Goal: Information Seeking & Learning: Compare options

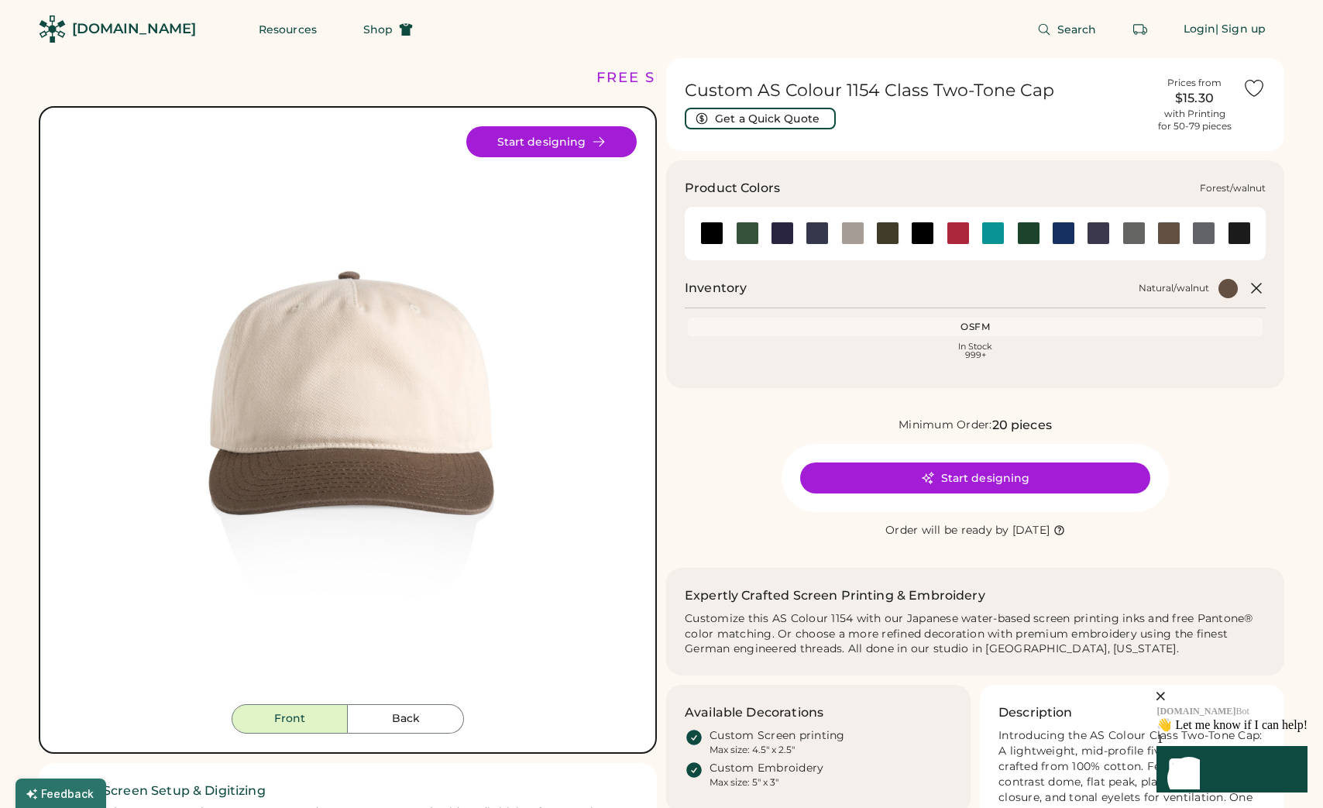
click at [745, 234] on div at bounding box center [747, 233] width 23 height 23
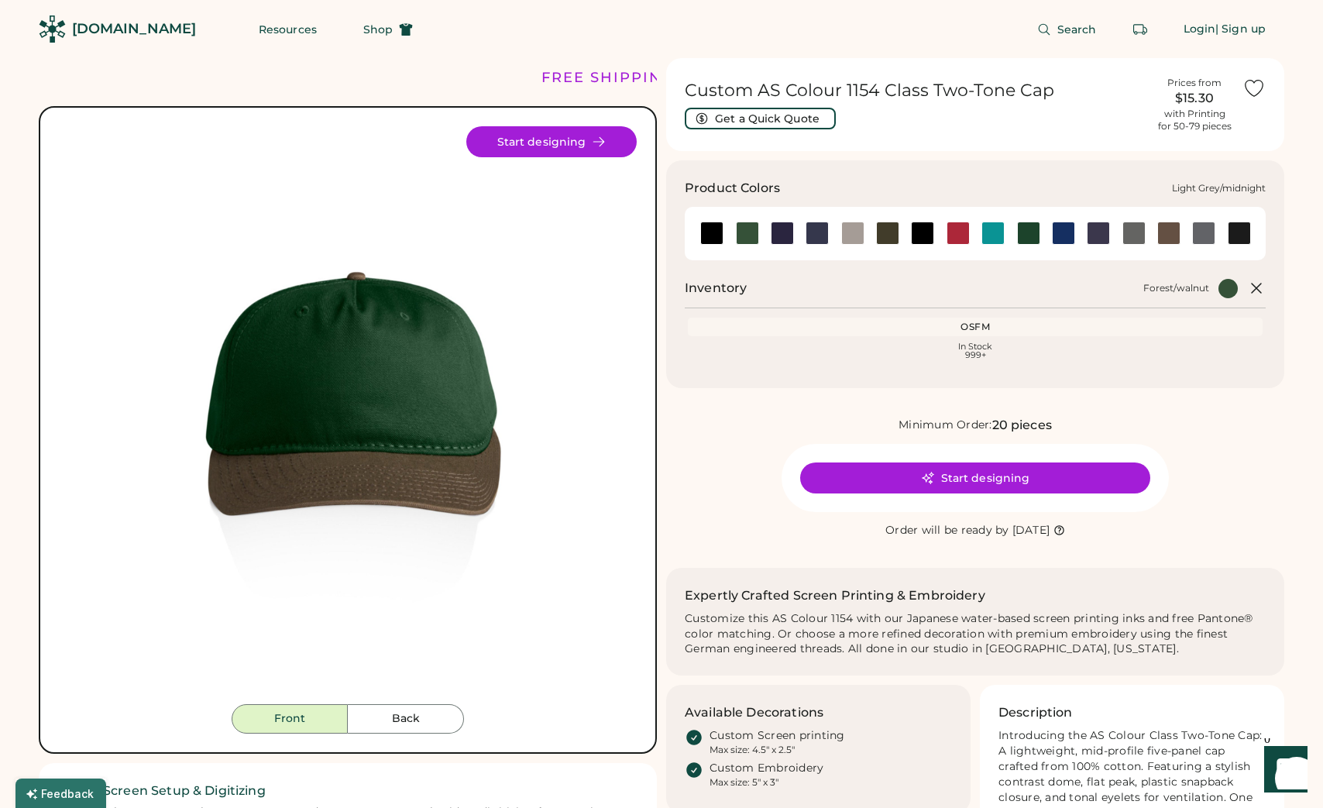
click at [786, 235] on div at bounding box center [782, 233] width 23 height 23
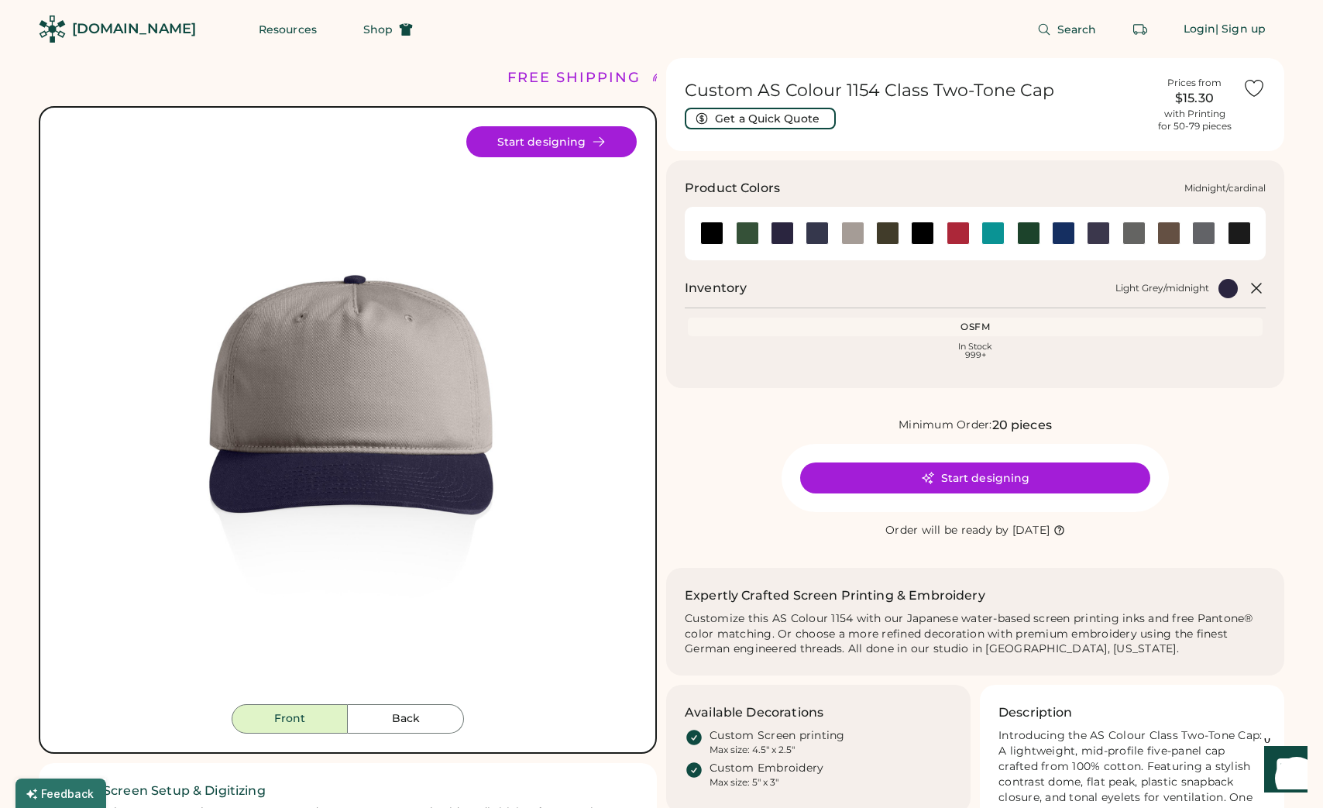
click at [818, 237] on div at bounding box center [817, 233] width 23 height 23
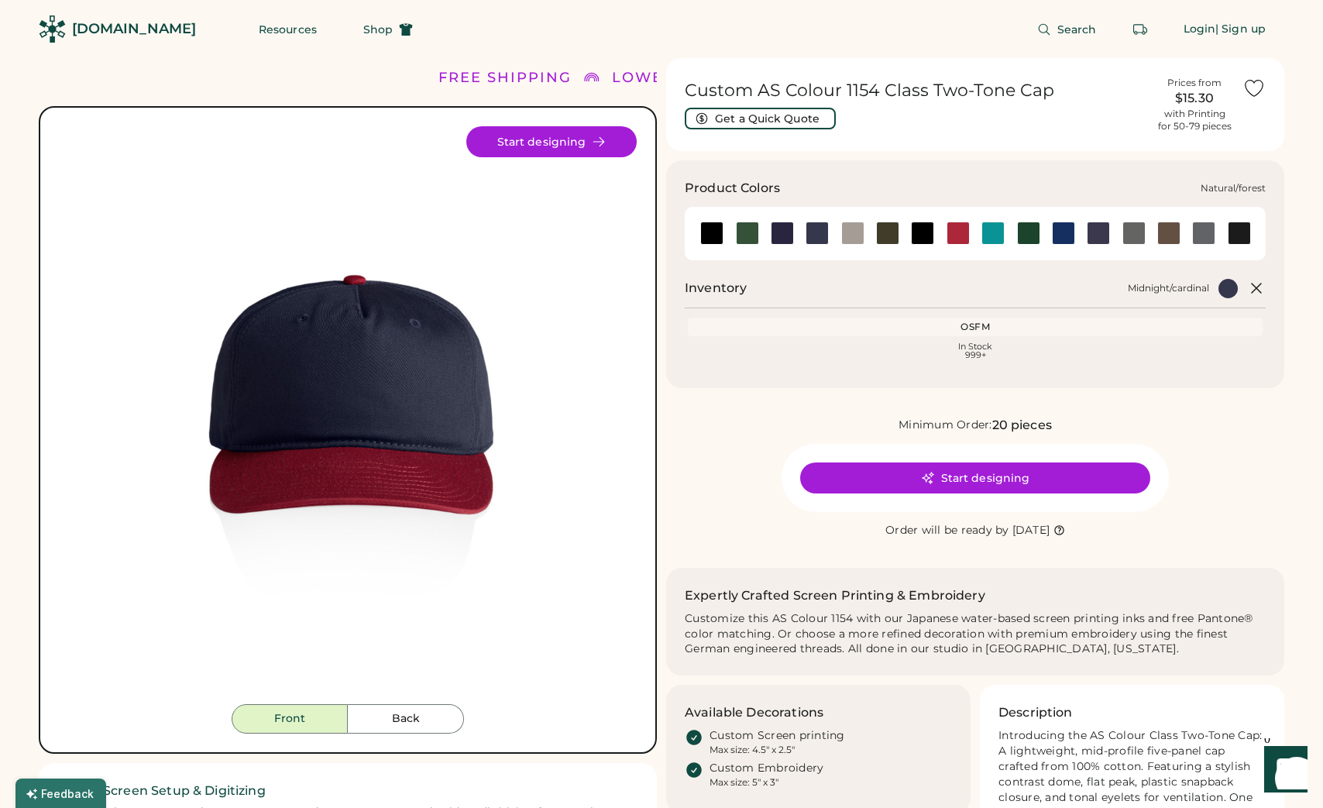
click at [1032, 239] on div at bounding box center [1028, 233] width 23 height 23
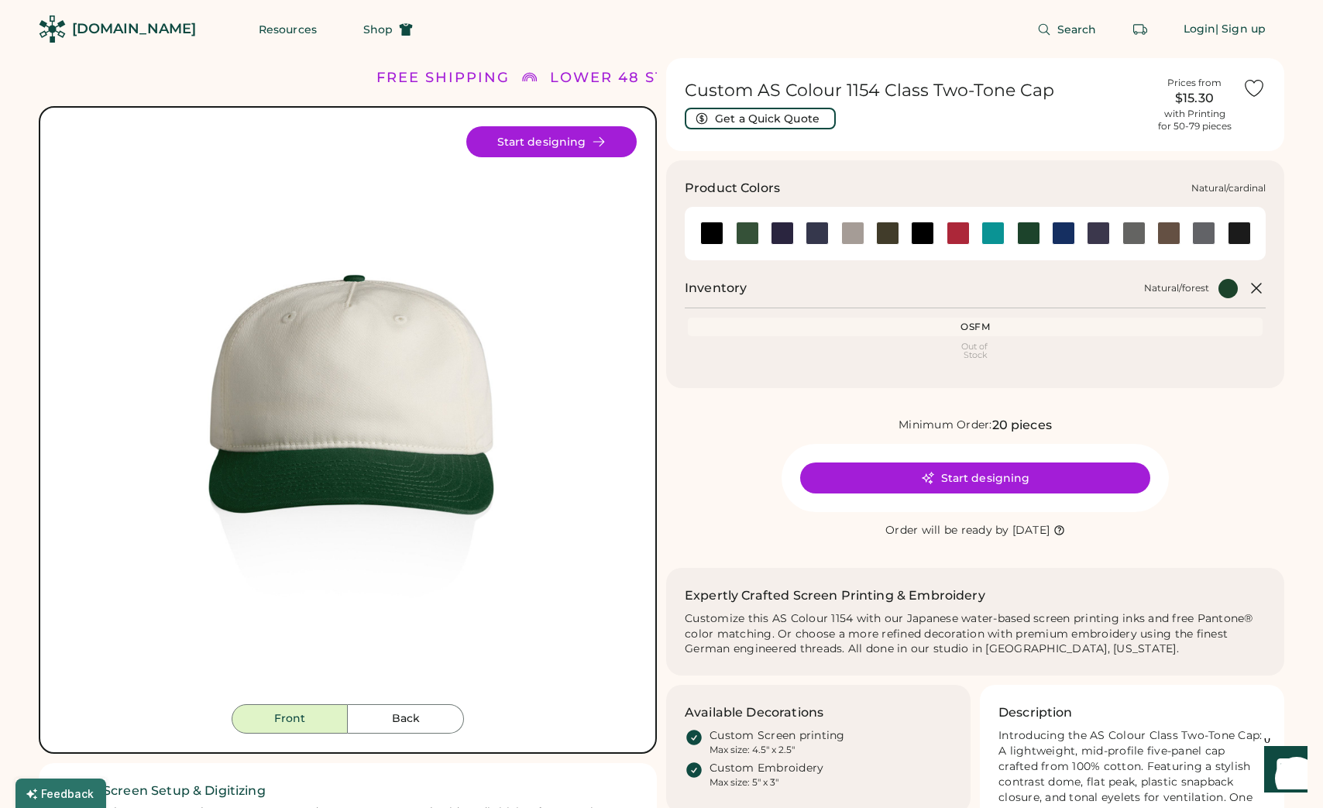
click at [958, 233] on div at bounding box center [958, 233] width 23 height 23
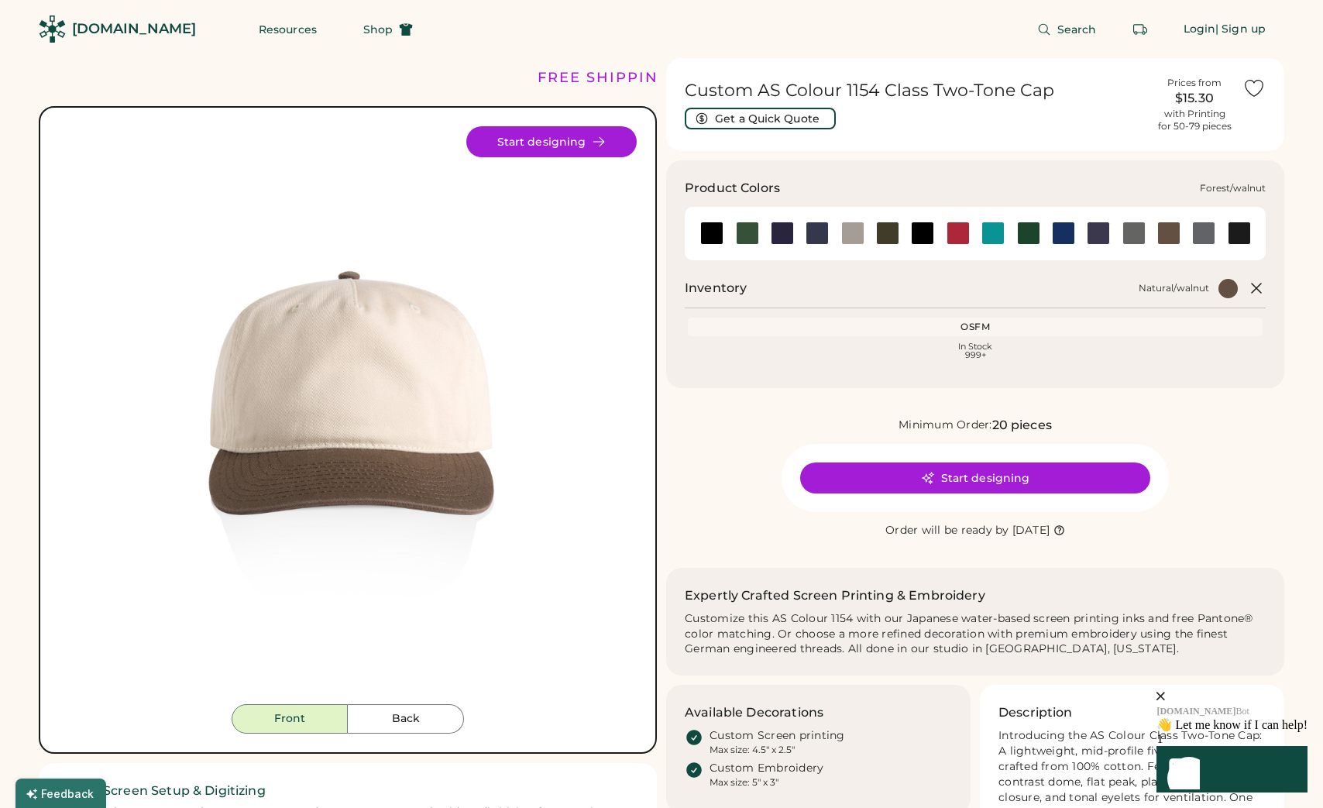
click at [751, 234] on div at bounding box center [747, 233] width 23 height 23
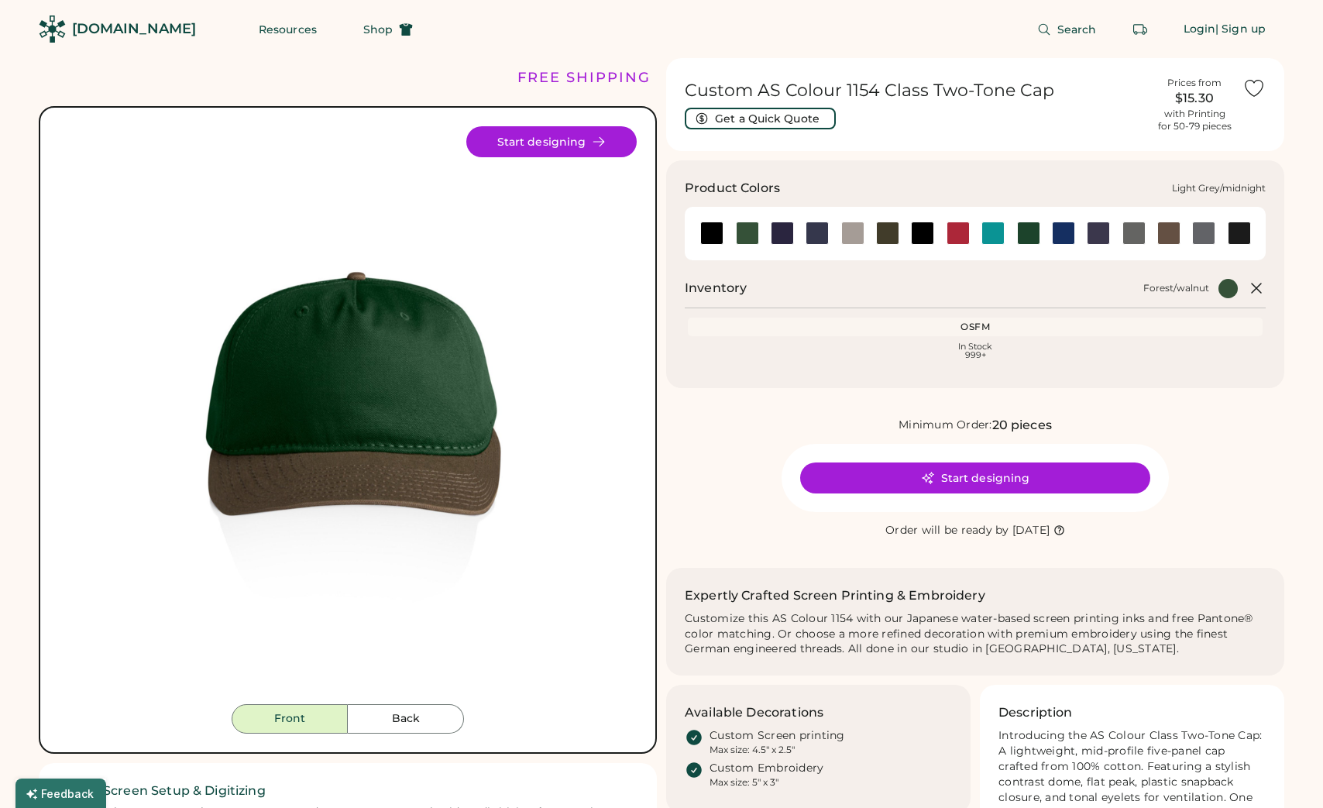
click at [790, 233] on div at bounding box center [782, 233] width 23 height 23
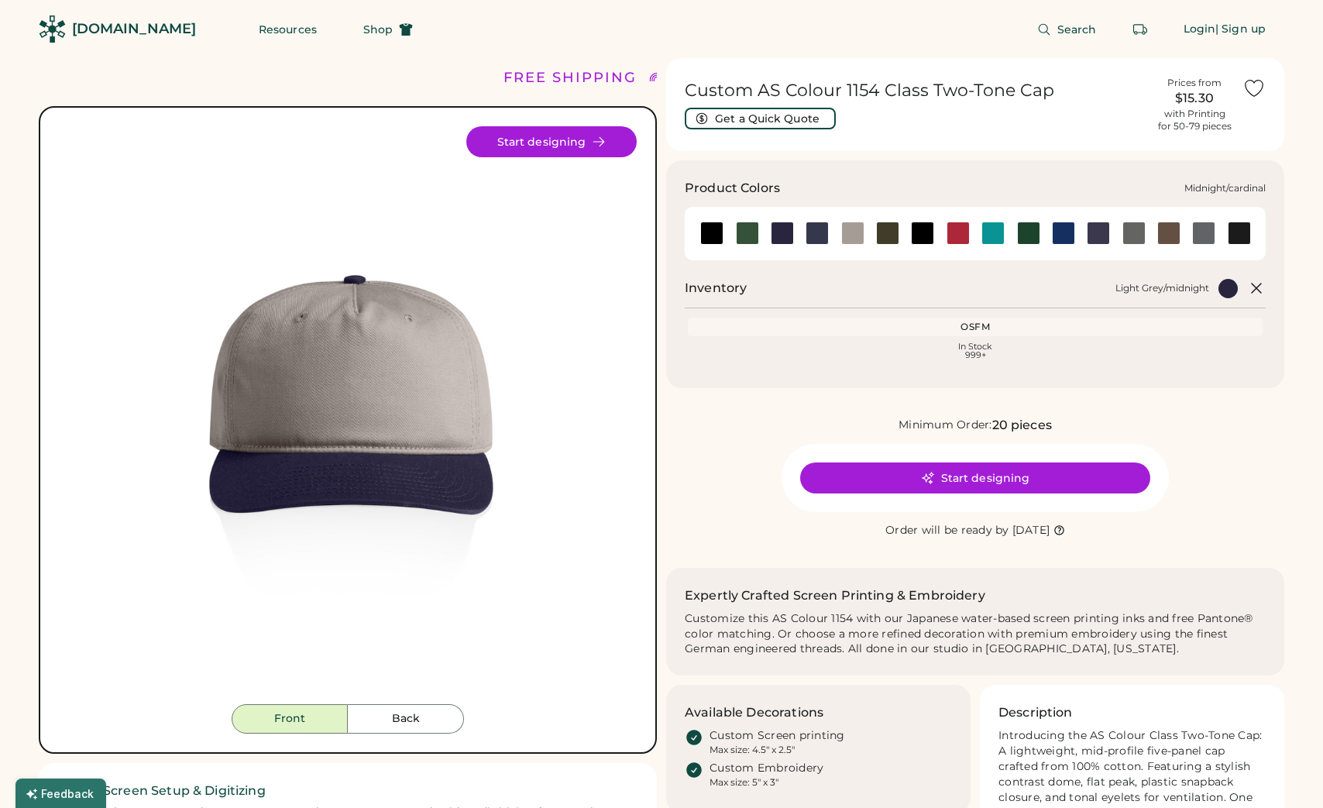
click at [830, 236] on div at bounding box center [817, 233] width 35 height 23
click at [959, 238] on div at bounding box center [958, 233] width 23 height 23
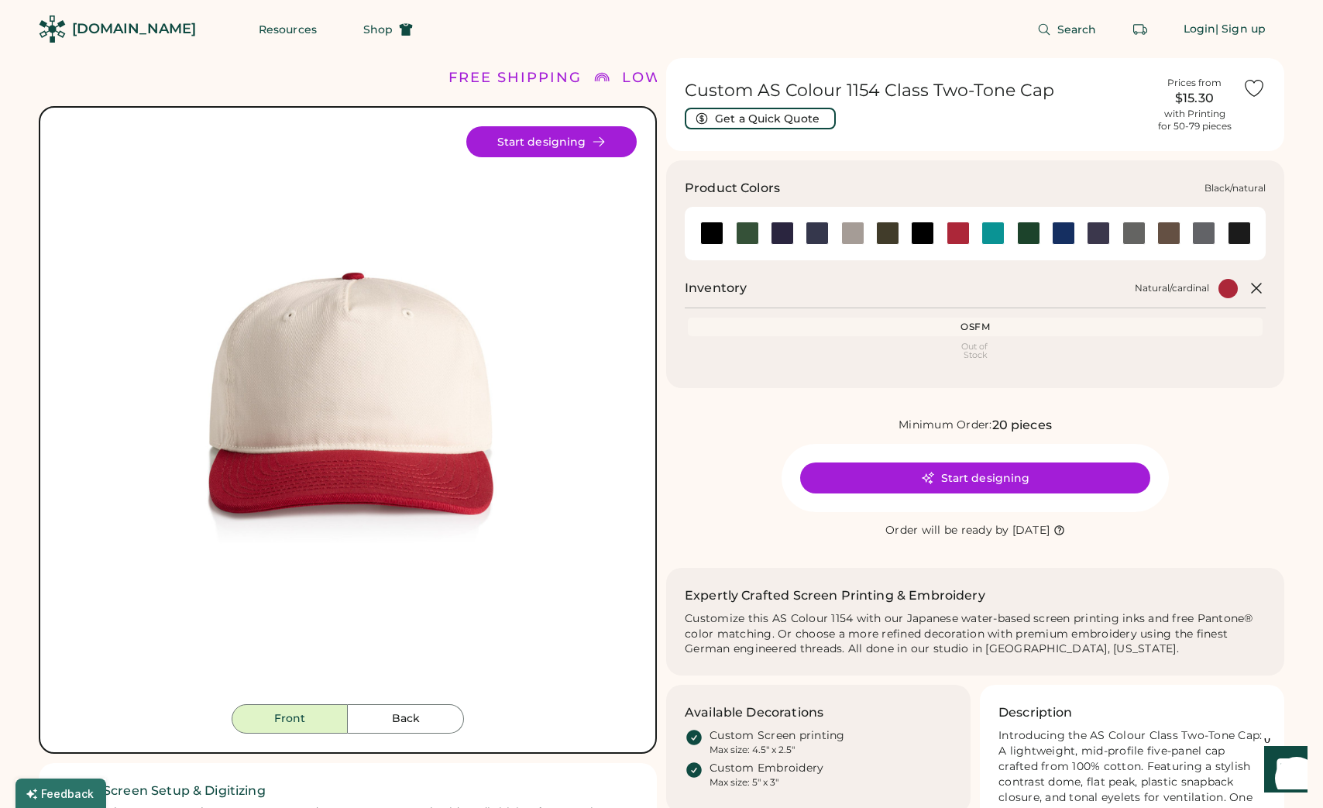
click at [711, 238] on div at bounding box center [711, 233] width 23 height 23
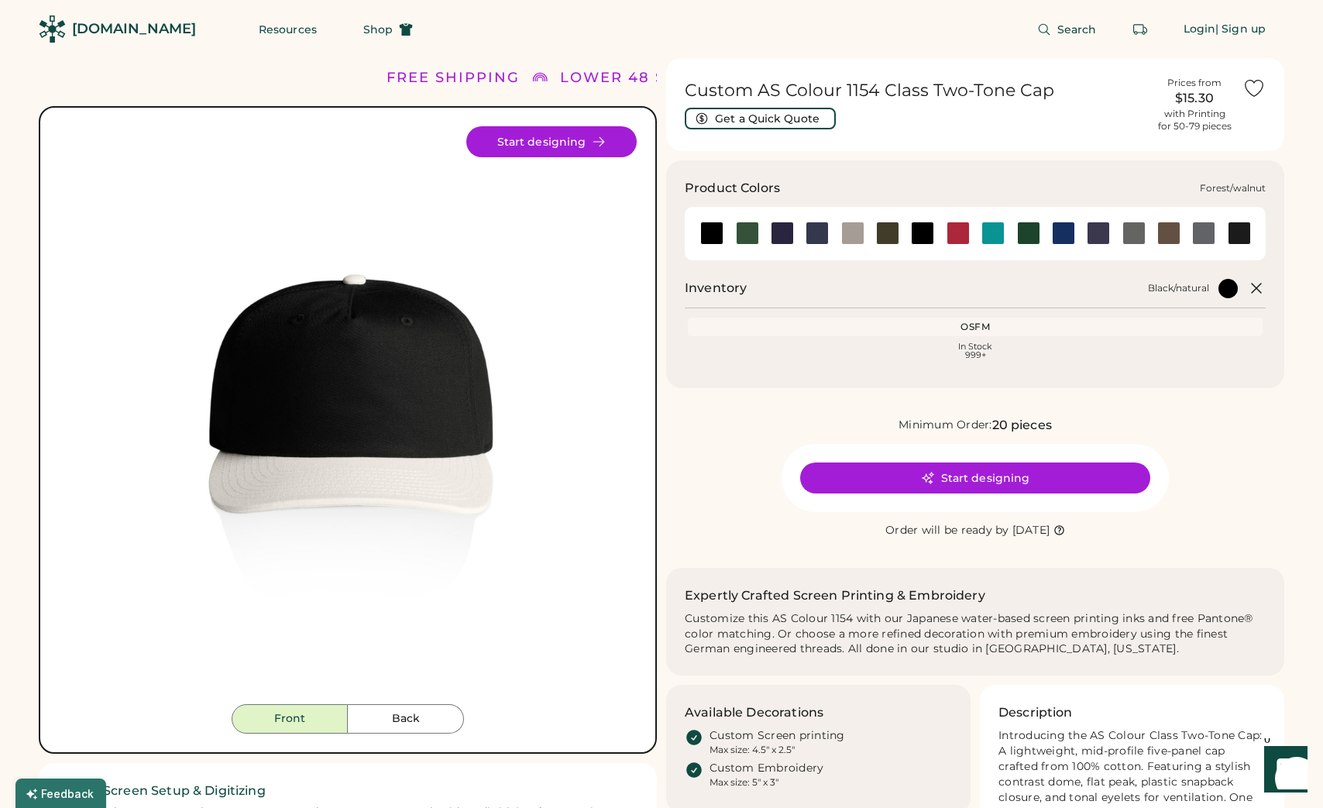
click at [741, 238] on div at bounding box center [747, 233] width 23 height 23
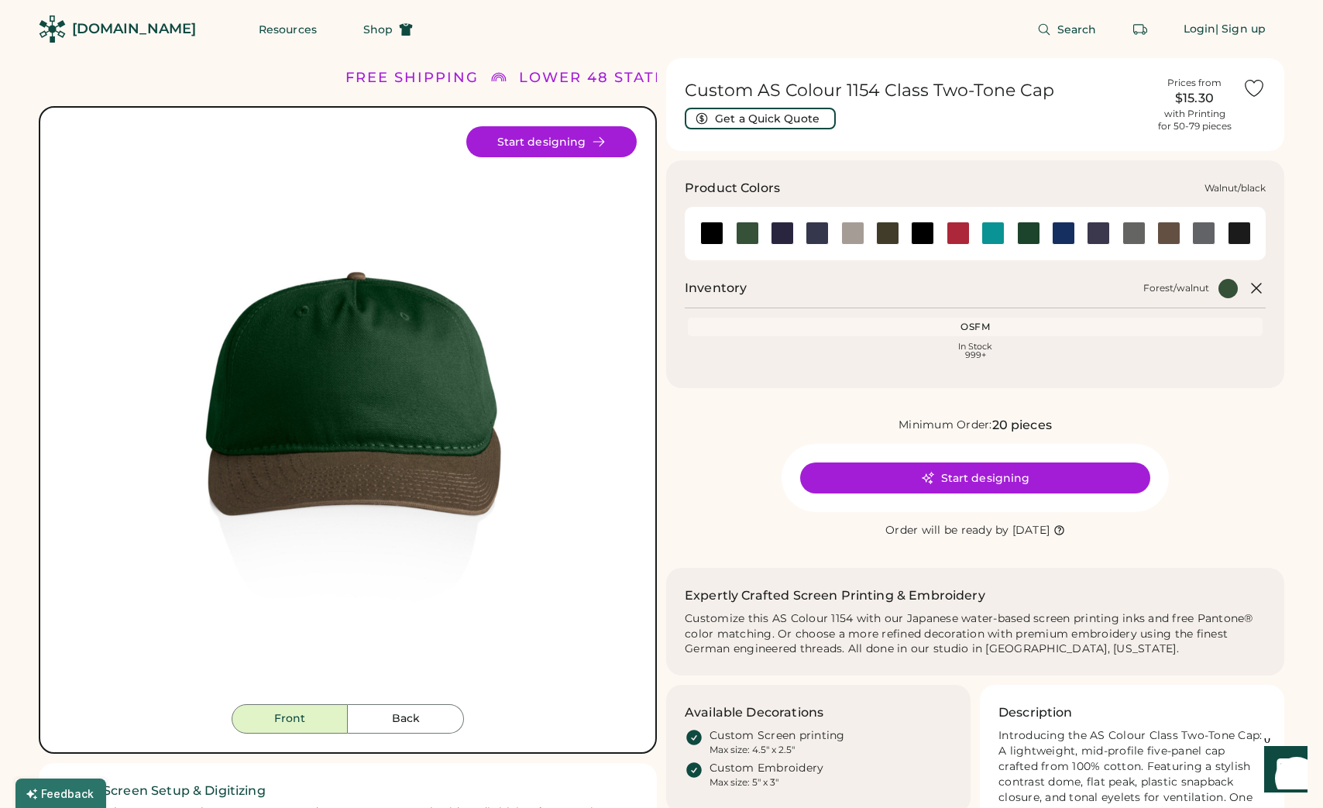
click at [1237, 236] on div at bounding box center [1239, 233] width 23 height 23
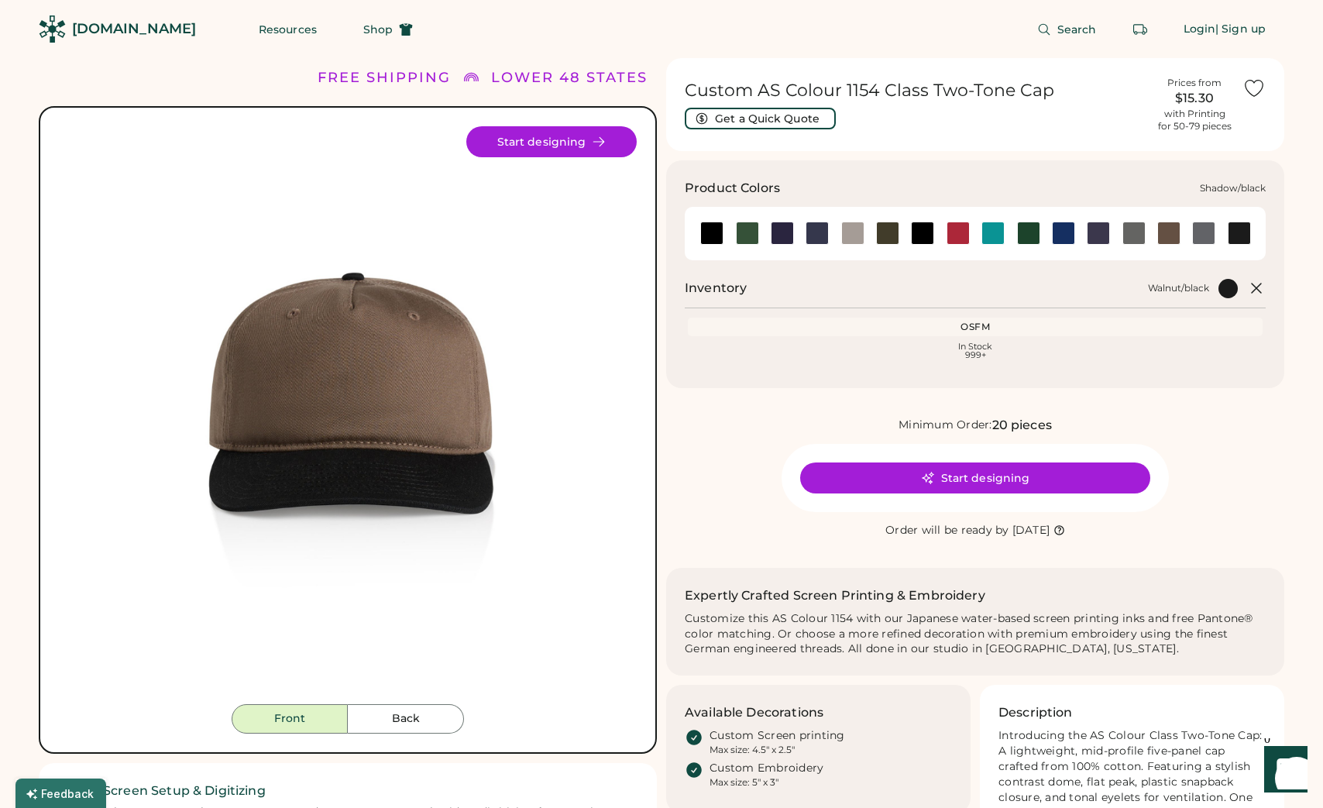
click at [1204, 237] on div at bounding box center [1203, 233] width 23 height 23
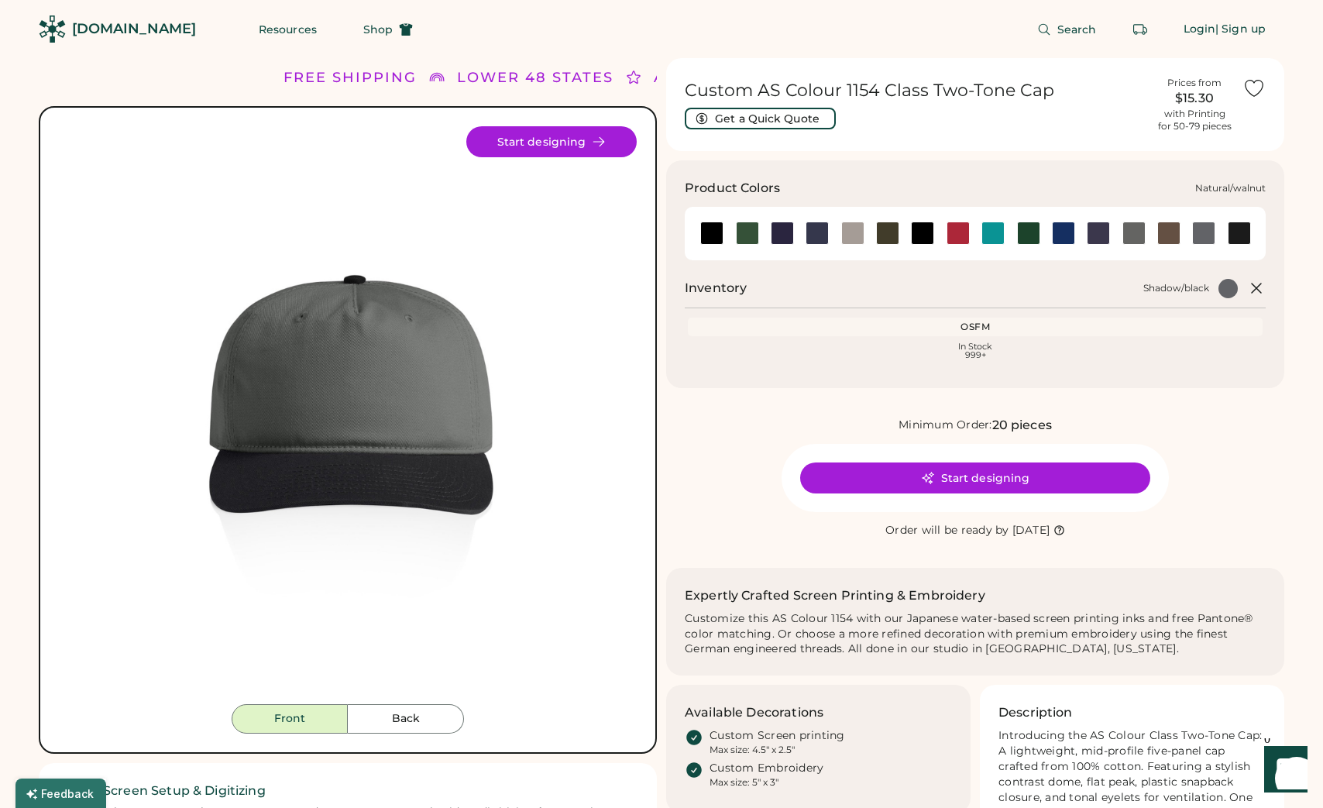
click at [1177, 235] on div at bounding box center [1169, 233] width 23 height 23
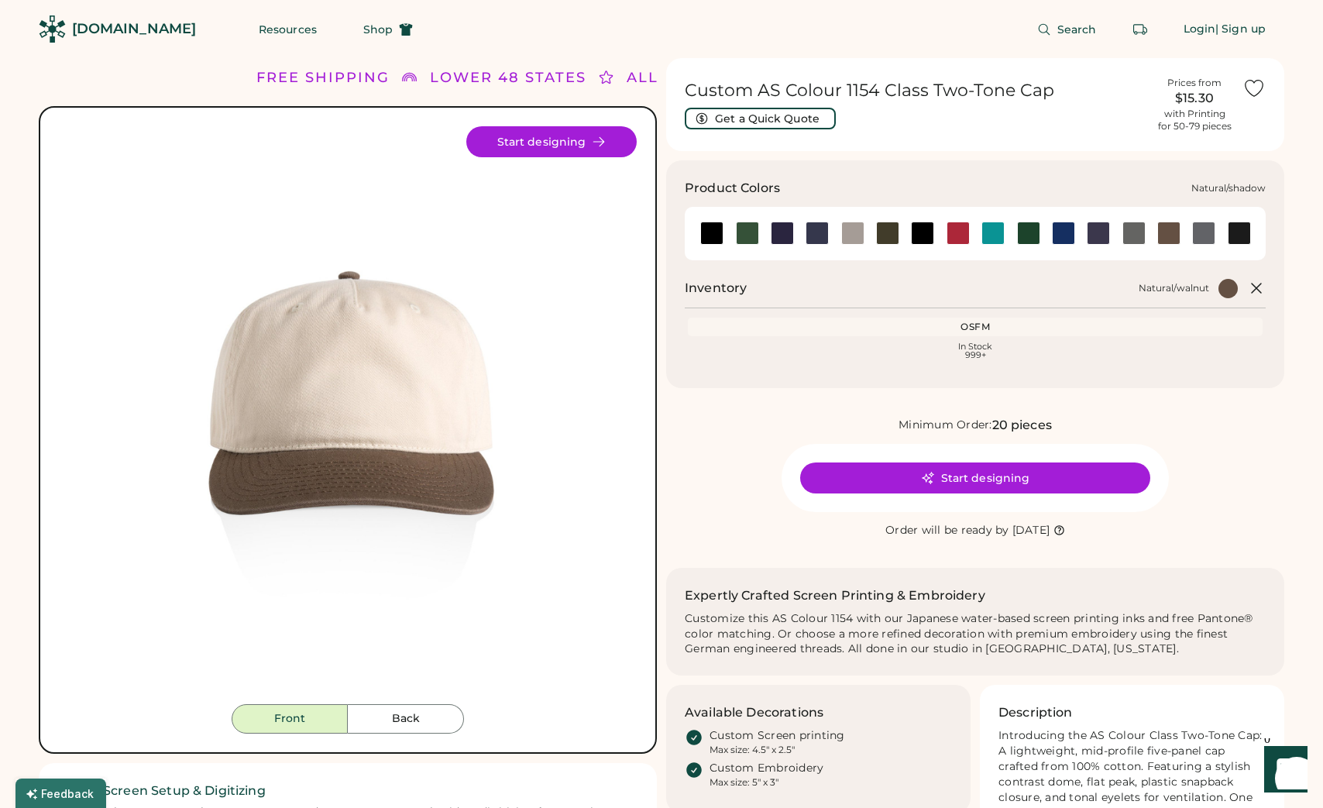
click at [1118, 226] on div at bounding box center [1134, 233] width 35 height 23
click at [1133, 233] on div at bounding box center [1134, 233] width 23 height 23
